Goal: Transaction & Acquisition: Purchase product/service

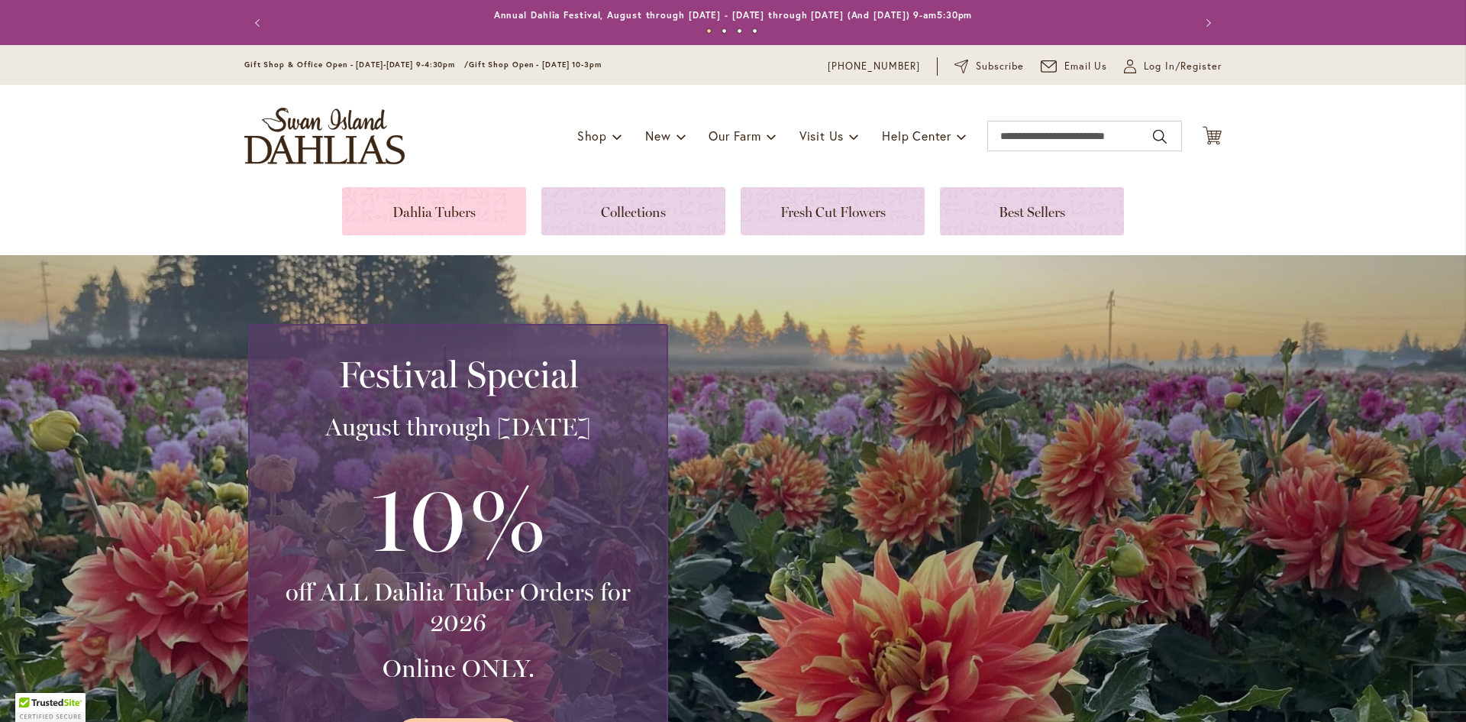
click at [444, 210] on link at bounding box center [434, 211] width 184 height 48
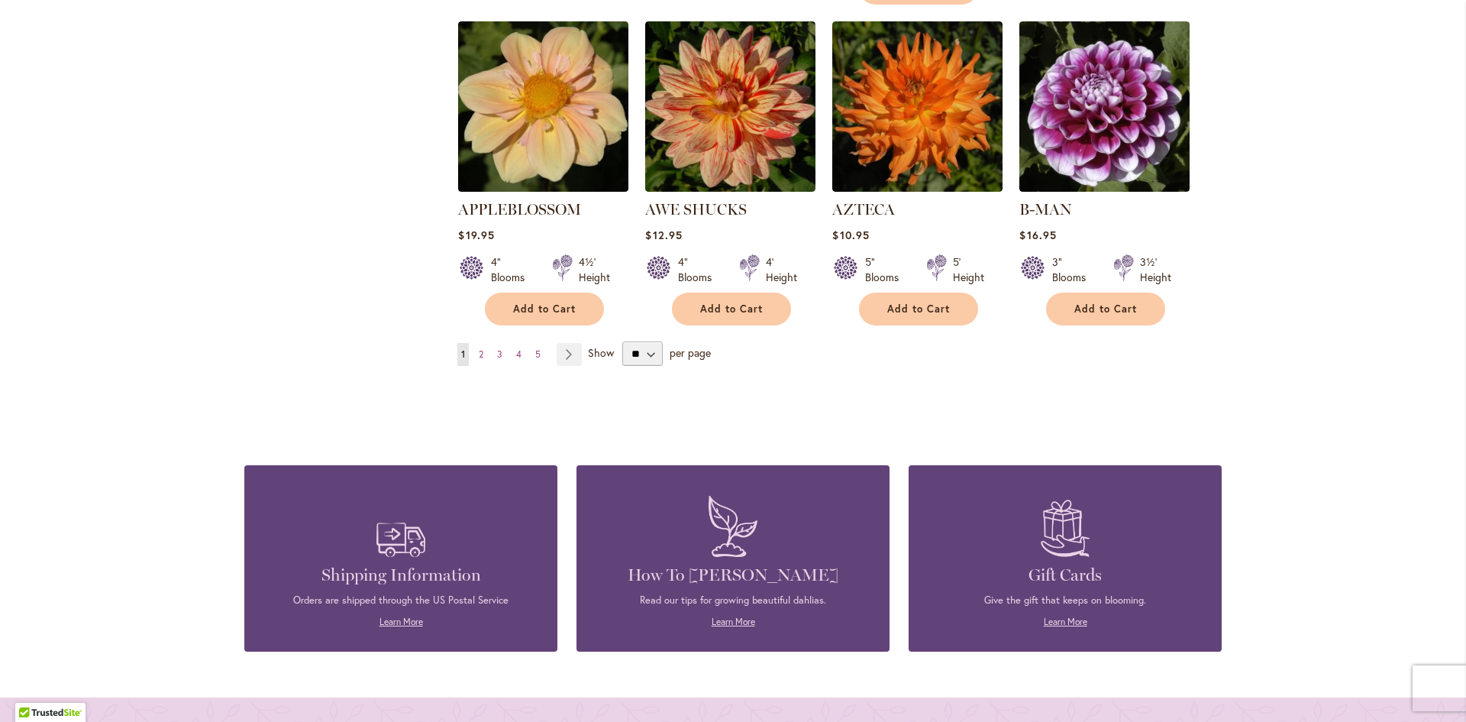
scroll to position [1374, 0]
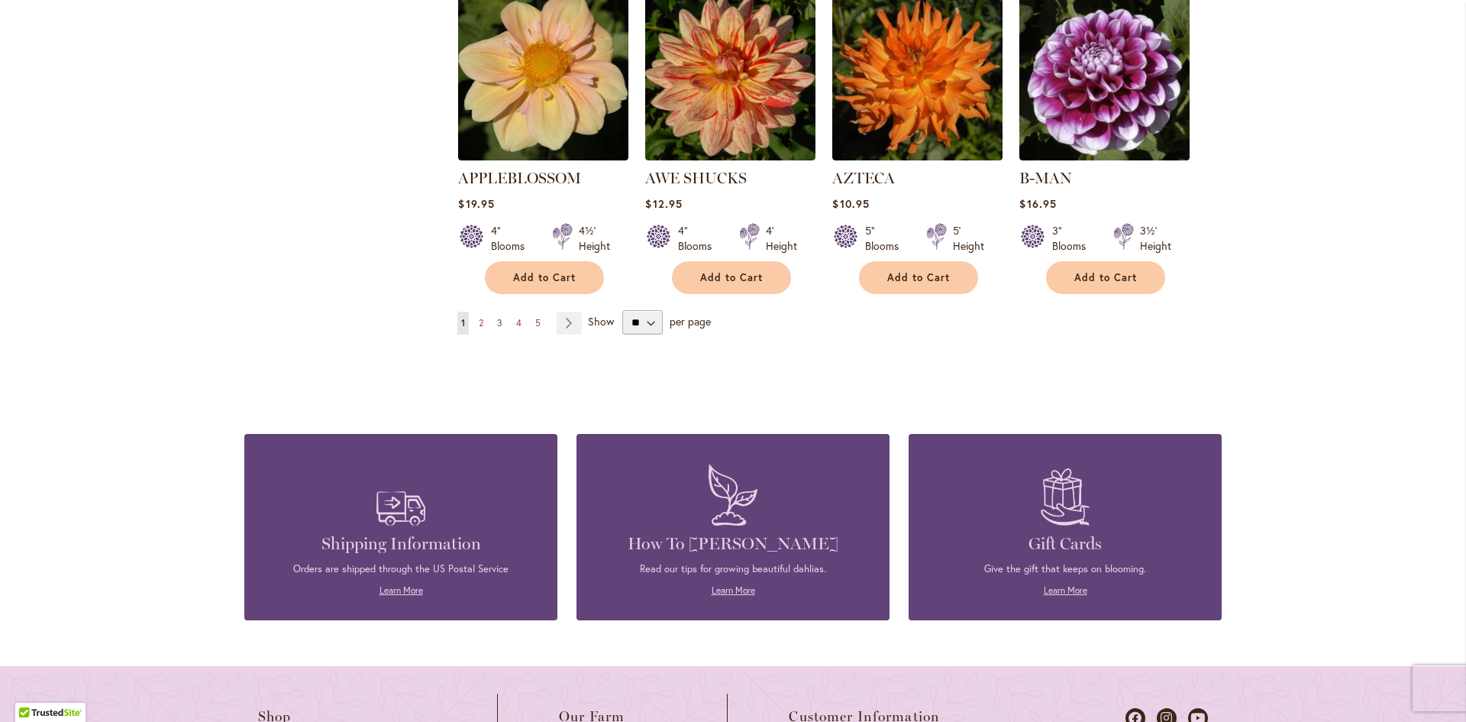
click at [497, 317] on span "3" at bounding box center [499, 322] width 5 height 11
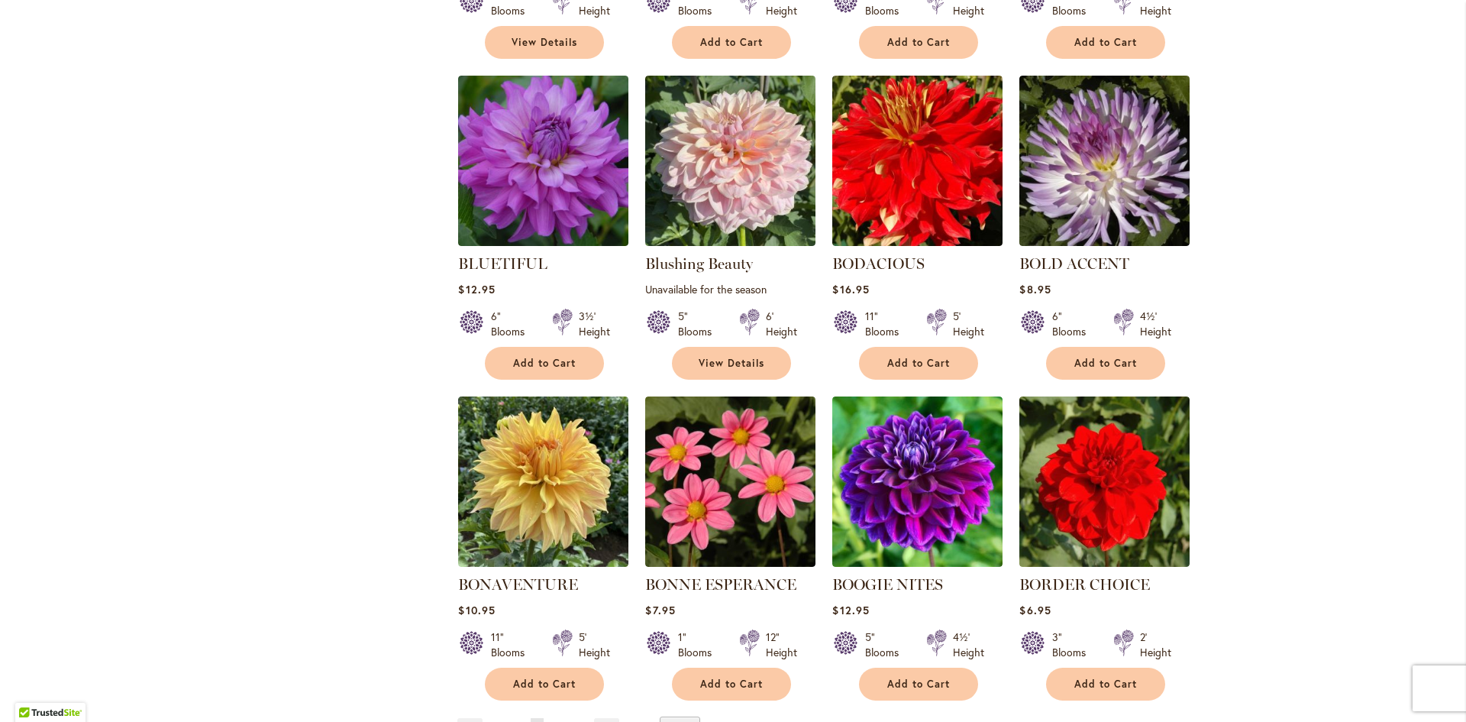
scroll to position [1069, 0]
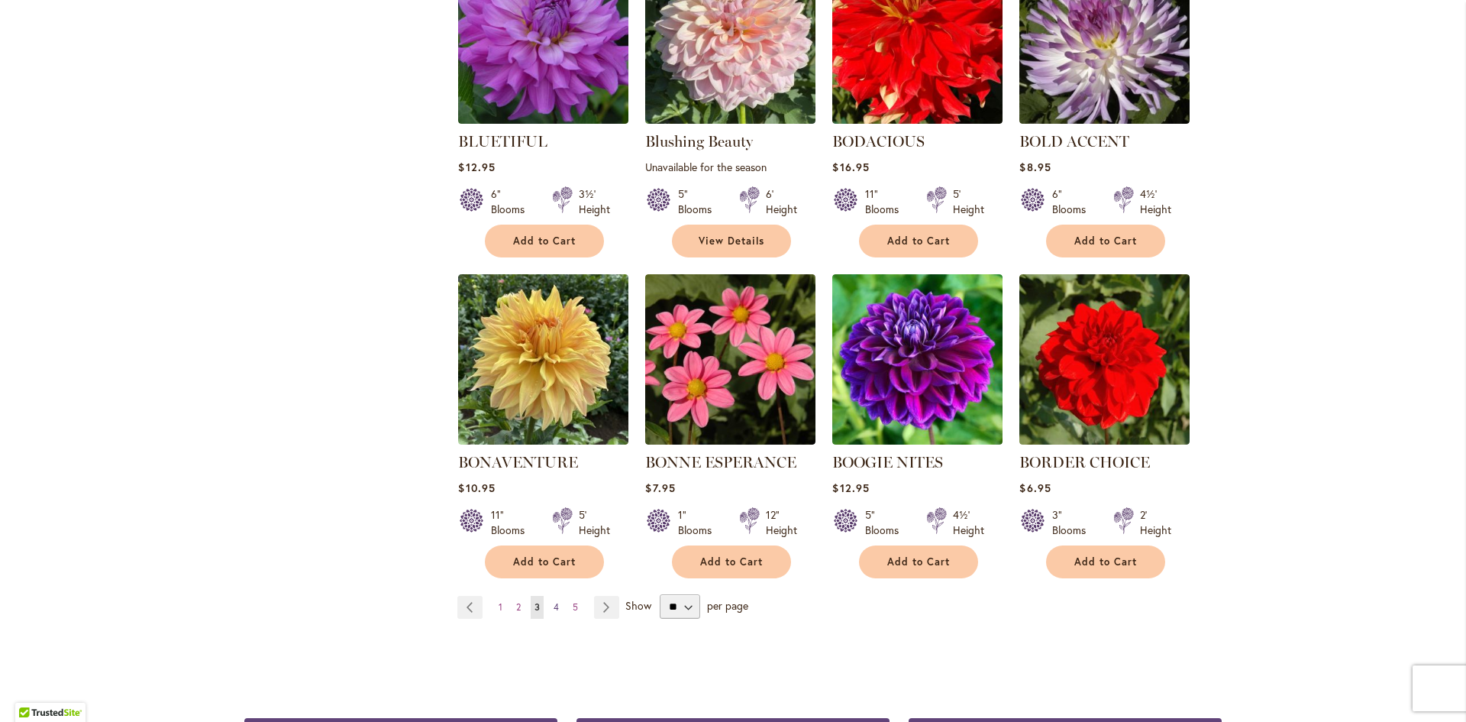
click at [554, 601] on span "4" at bounding box center [556, 606] width 5 height 11
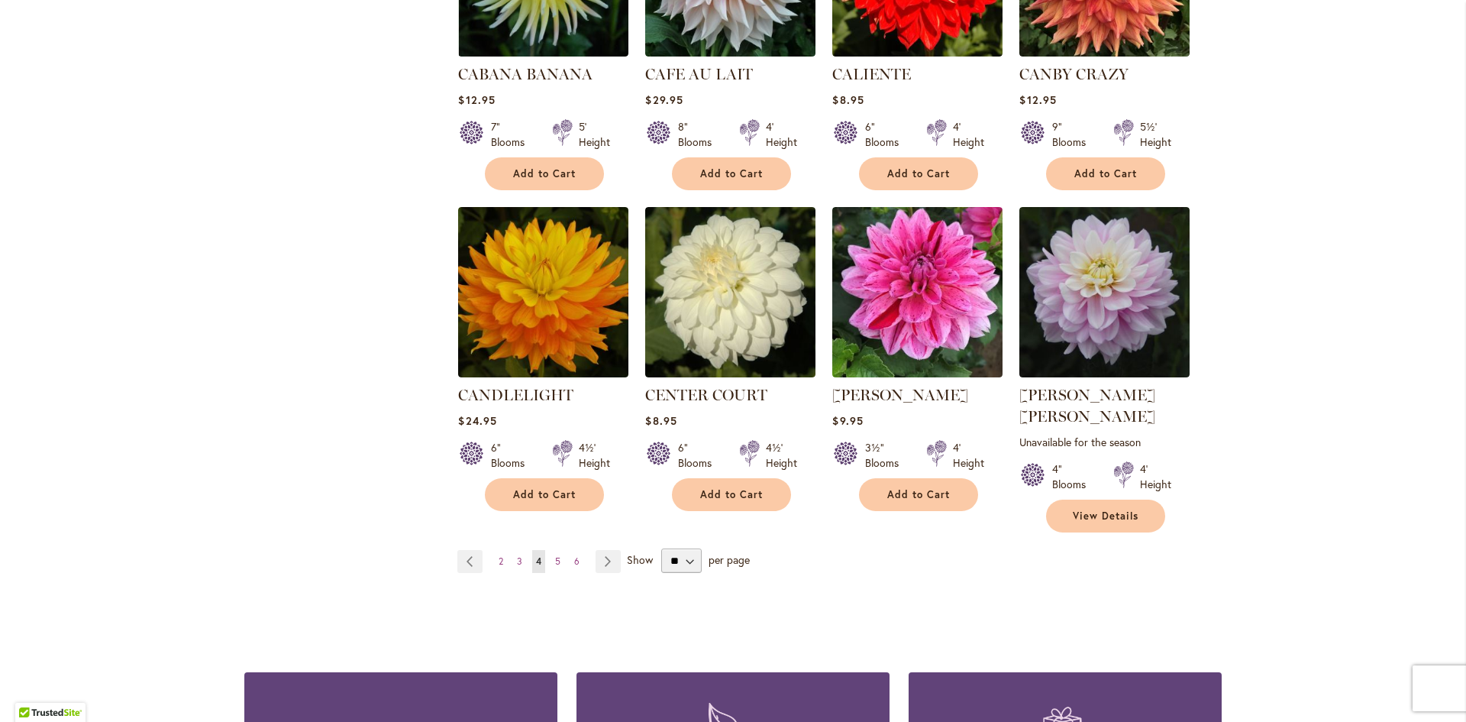
scroll to position [1298, 0]
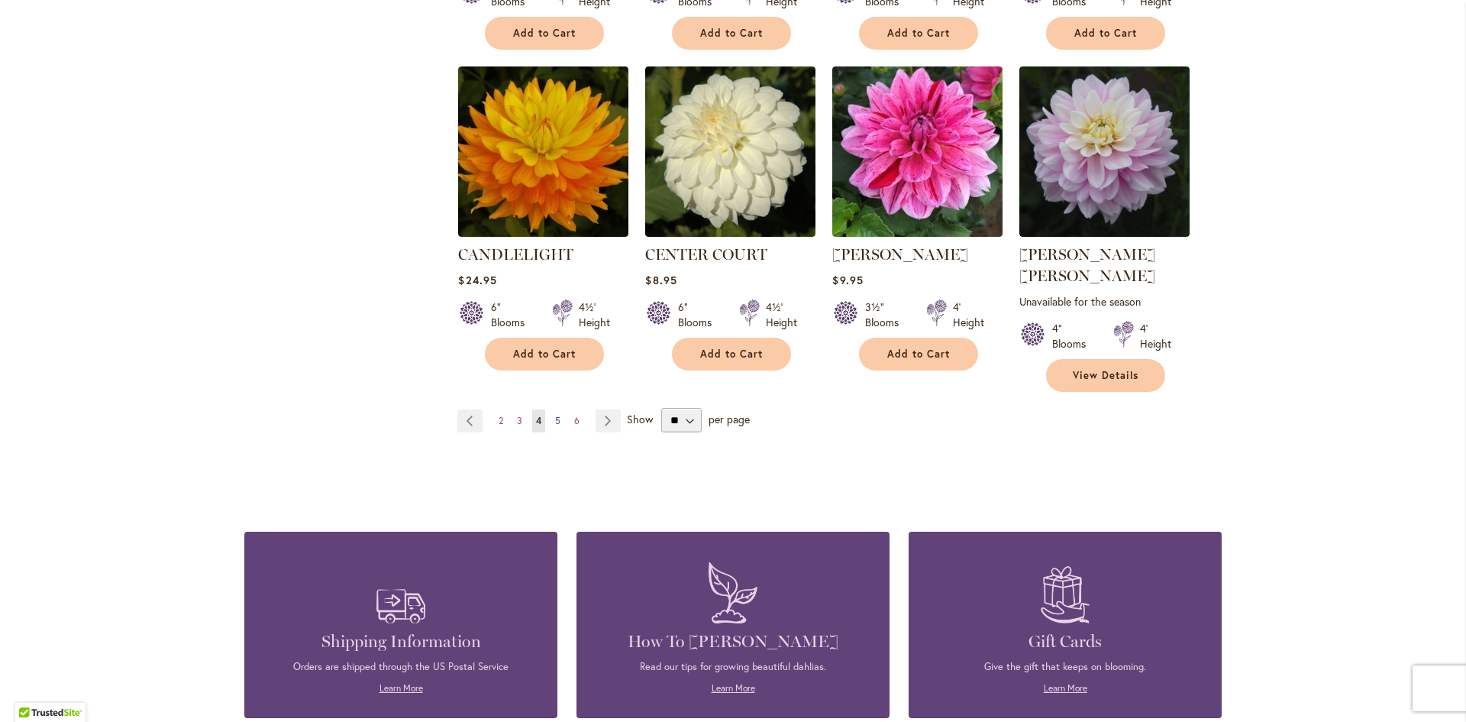
click at [555, 415] on span "5" at bounding box center [557, 420] width 5 height 11
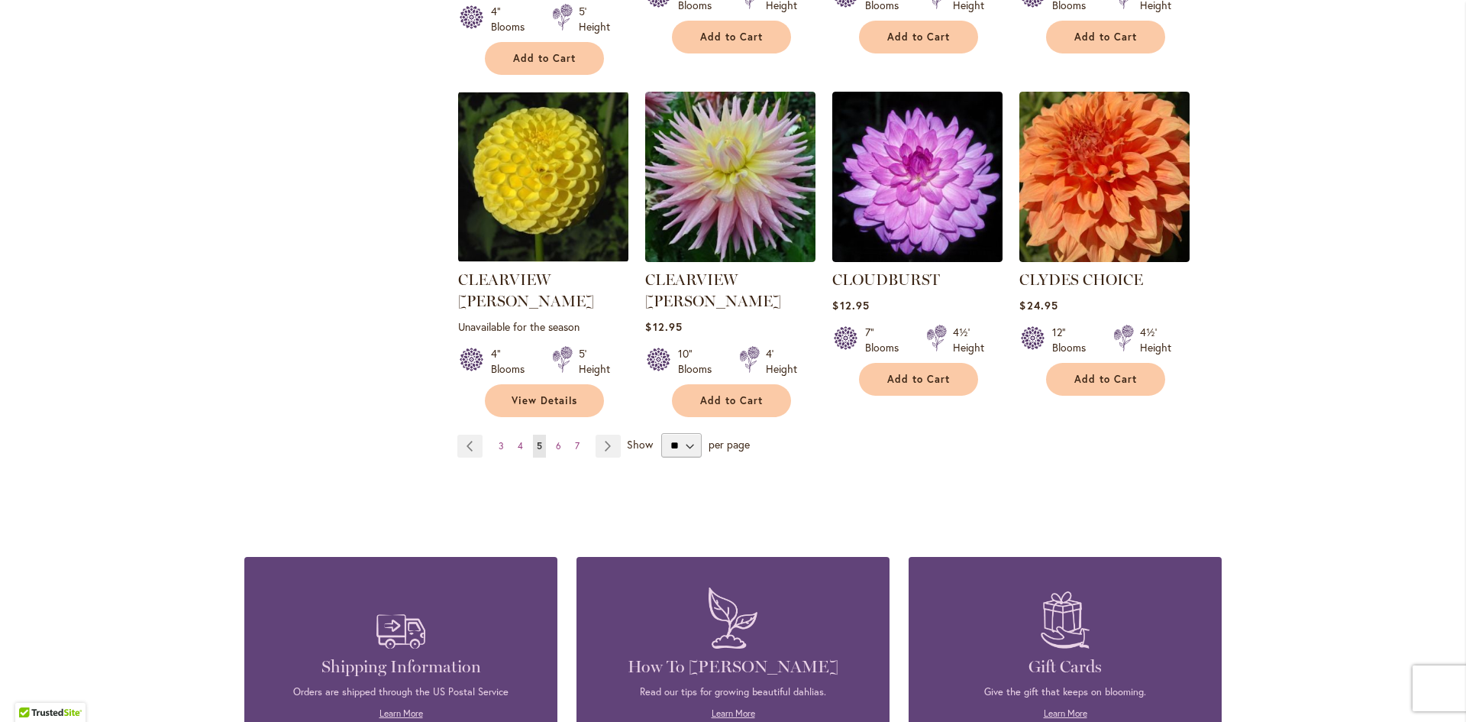
scroll to position [1298, 0]
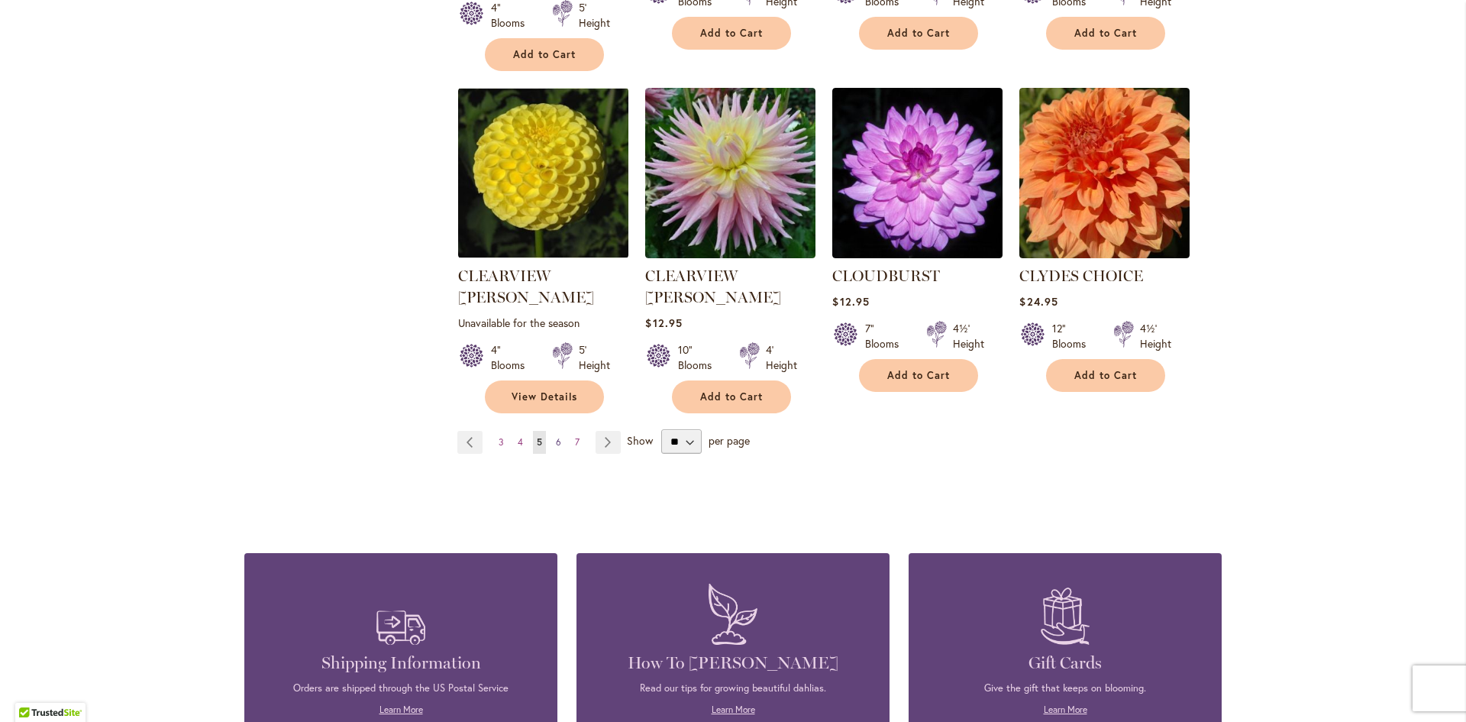
click at [556, 436] on span "6" at bounding box center [558, 441] width 5 height 11
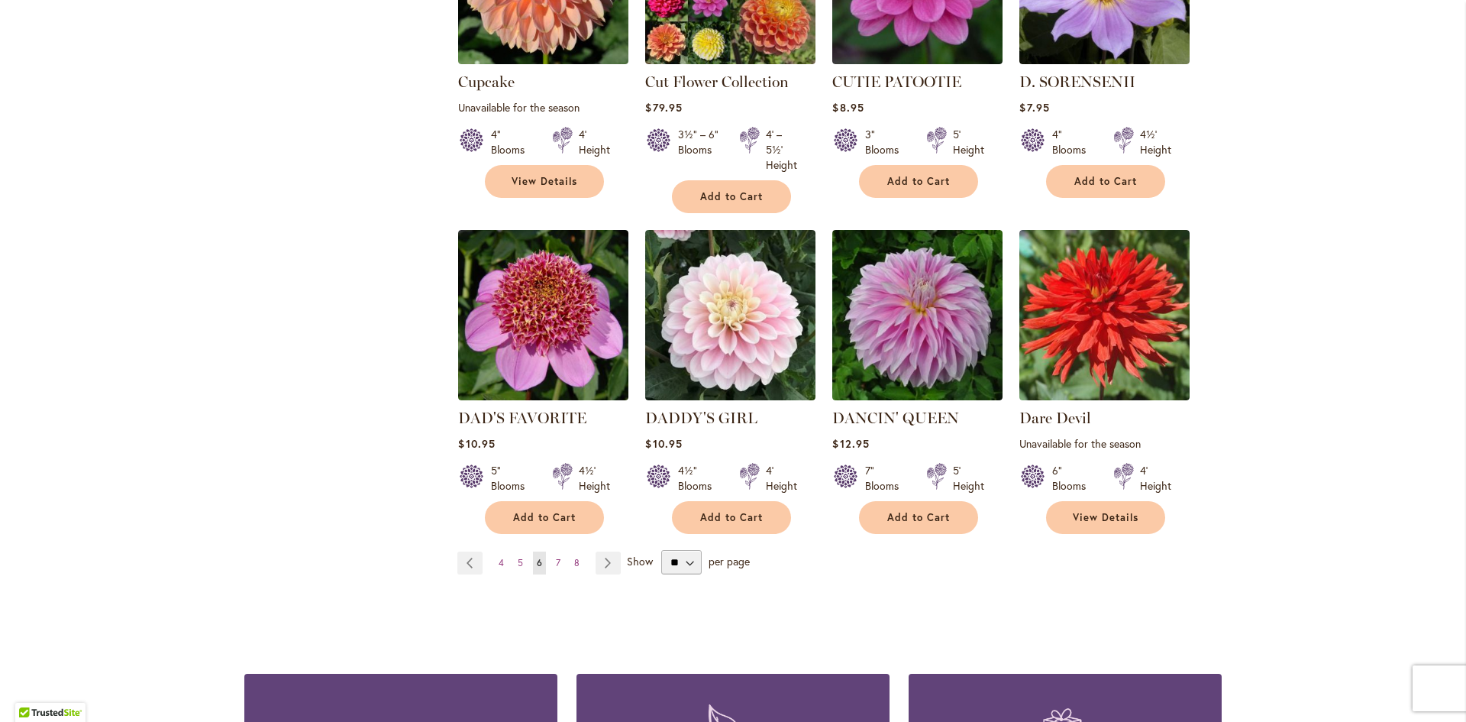
scroll to position [1222, 0]
